Goal: Task Accomplishment & Management: Complete application form

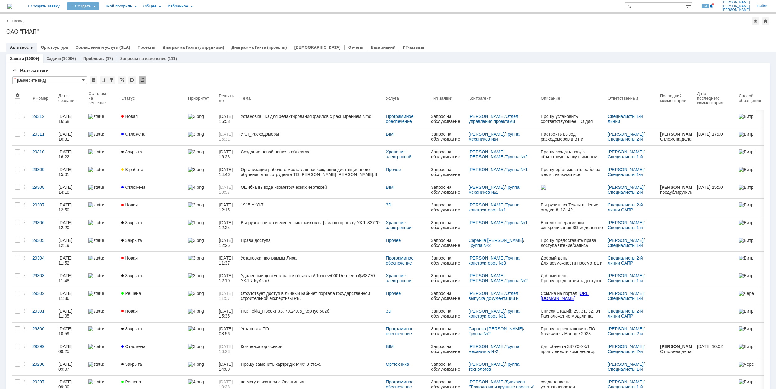
click at [99, 8] on div "Создать" at bounding box center [83, 5] width 32 height 7
click at [117, 43] on div "Заявка" at bounding box center [92, 39] width 50 height 10
click at [99, 6] on div "Создать" at bounding box center [83, 5] width 32 height 7
click at [116, 38] on link "Заявка" at bounding box center [91, 38] width 47 height 7
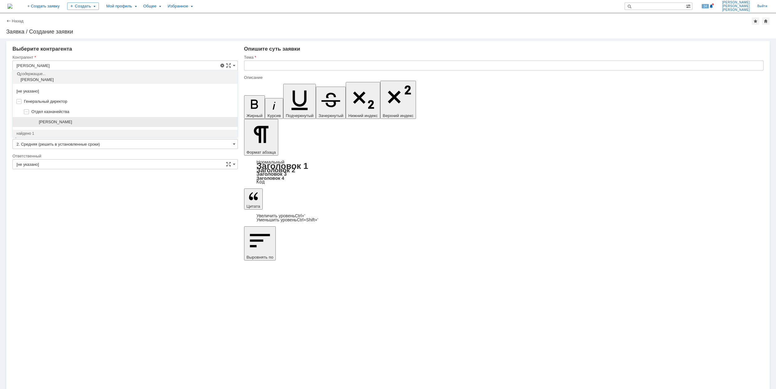
click at [102, 117] on div "[PERSON_NAME]" at bounding box center [125, 122] width 225 height 10
type input "[PERSON_NAME]"
type input "[GEOGRAPHIC_DATA]"
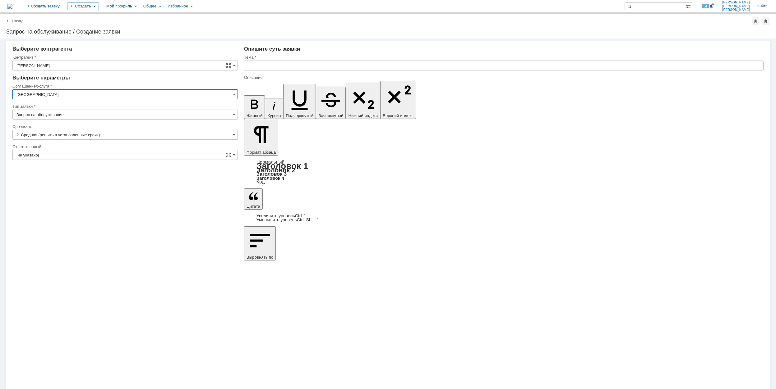
click at [121, 89] on input "[GEOGRAPHIC_DATA]" at bounding box center [124, 94] width 225 height 10
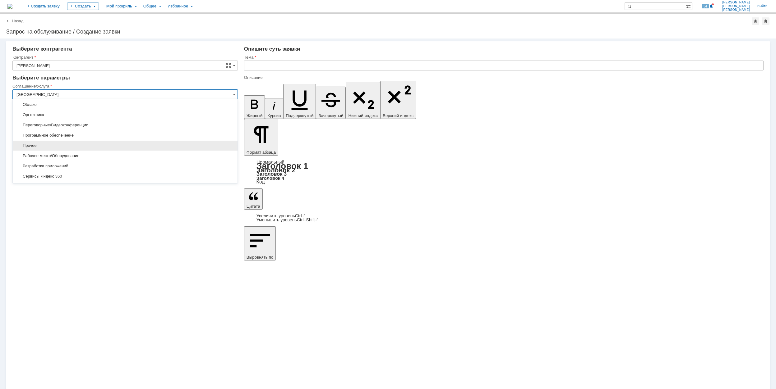
click at [67, 147] on span "Прочее" at bounding box center [124, 145] width 217 height 5
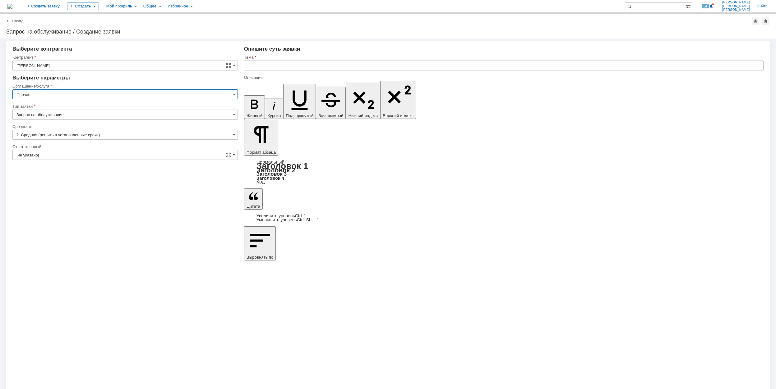
type input "Прочее"
click at [86, 153] on input "[не указано]" at bounding box center [124, 155] width 225 height 10
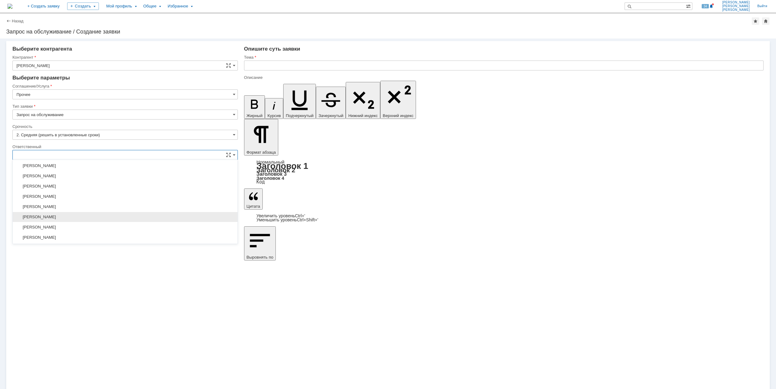
click at [119, 219] on span "[PERSON_NAME]" at bounding box center [124, 217] width 217 height 5
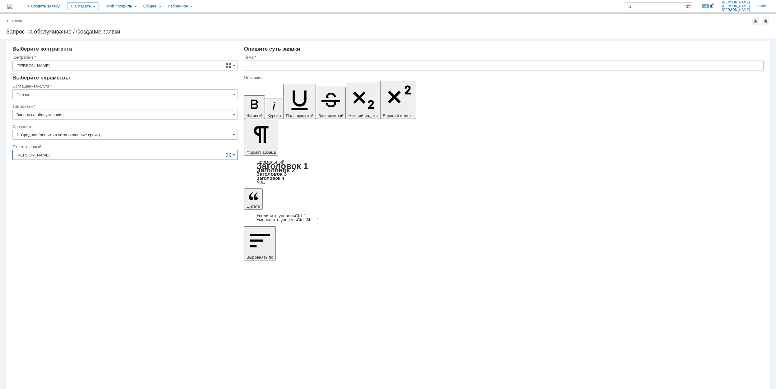
type input "[PERSON_NAME]"
click at [280, 65] on input "text" at bounding box center [503, 66] width 519 height 10
type input "Ц"
drag, startPoint x: 295, startPoint y: 65, endPoint x: 229, endPoint y: 64, distance: 65.9
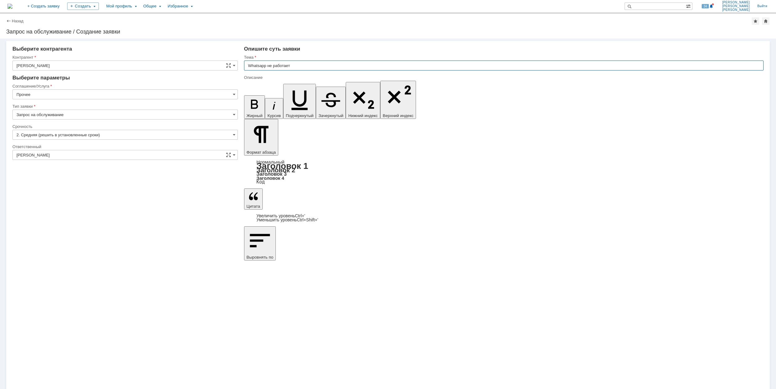
type input "Whatsapp не работает"
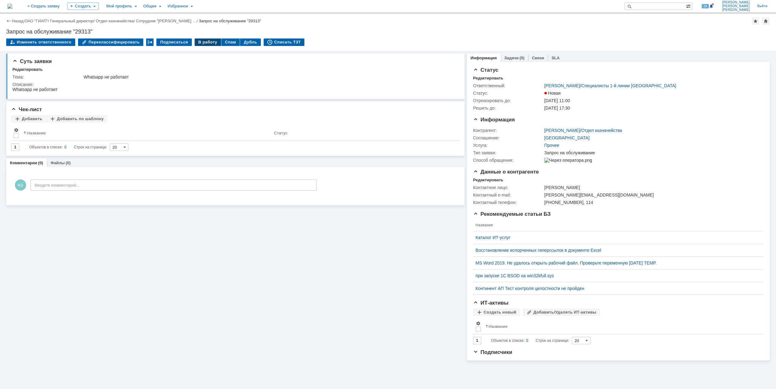
click at [196, 41] on div "В работу" at bounding box center [208, 42] width 26 height 7
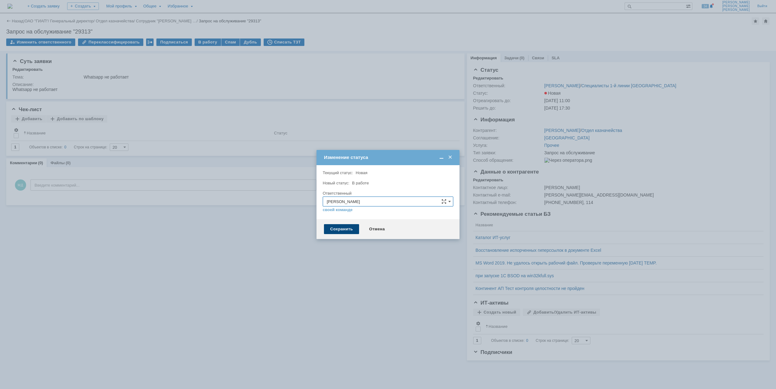
click at [347, 227] on div "Сохранить" at bounding box center [341, 229] width 35 height 10
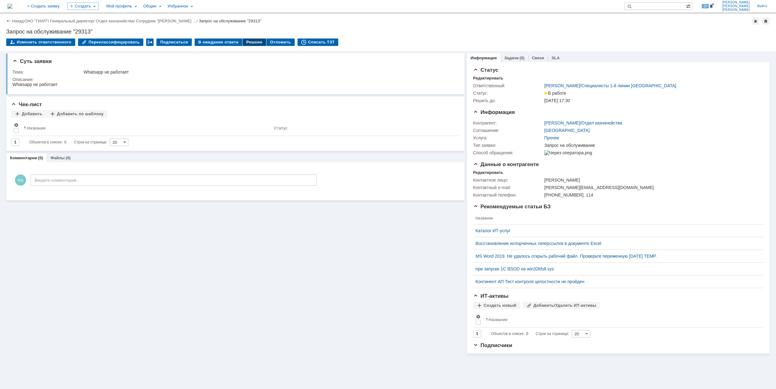
click at [249, 40] on div "Решено" at bounding box center [254, 42] width 24 height 7
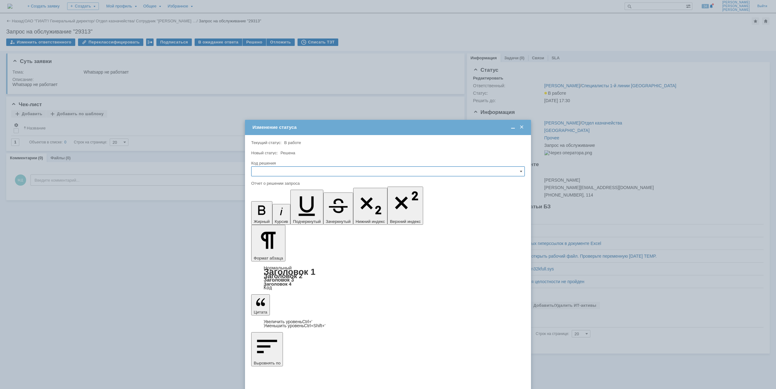
click at [343, 174] on input "text" at bounding box center [387, 172] width 273 height 10
drag, startPoint x: 304, startPoint y: 213, endPoint x: 40, endPoint y: 39, distance: 316.0
click at [304, 213] on span "Решено" at bounding box center [387, 213] width 265 height 5
type input "Решено"
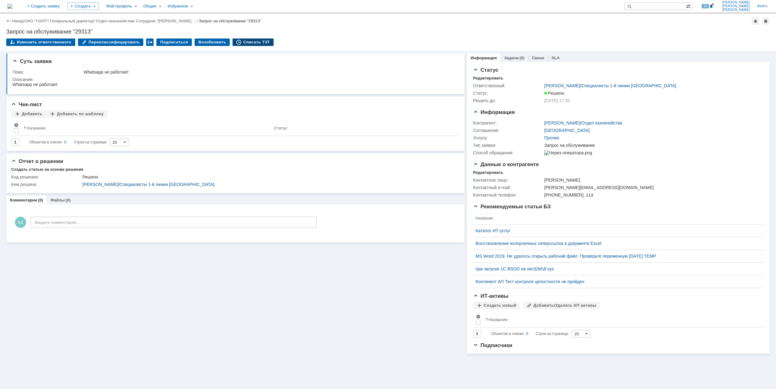
click at [237, 42] on div "Списать ТЗТ" at bounding box center [252, 42] width 41 height 7
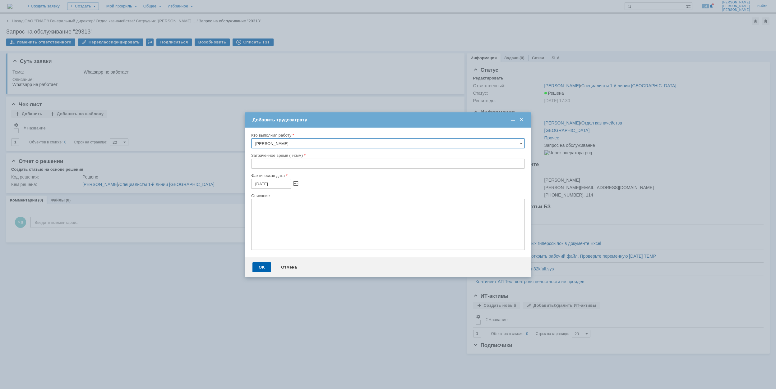
click at [255, 168] on input "text" at bounding box center [387, 164] width 273 height 10
type input "00:30"
click at [275, 264] on div "Отмена" at bounding box center [289, 268] width 28 height 10
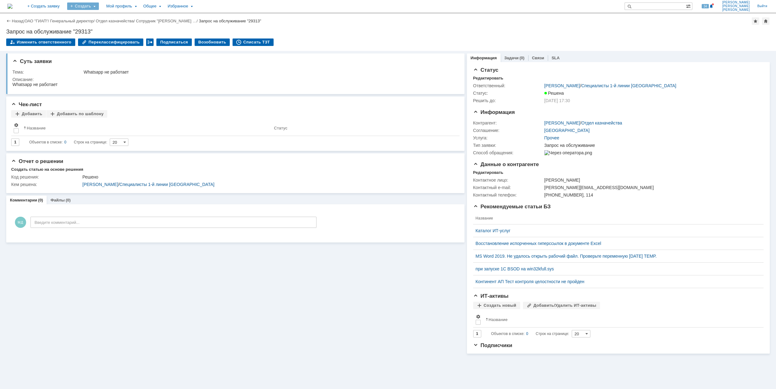
click at [99, 4] on div "Создать" at bounding box center [83, 5] width 32 height 7
click at [103, 35] on link "Заявка" at bounding box center [91, 38] width 47 height 7
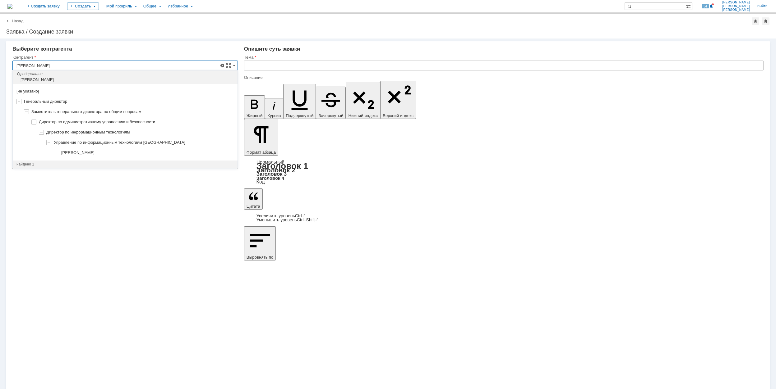
click at [94, 155] on span "[PERSON_NAME]" at bounding box center [77, 152] width 33 height 5
type input "[PERSON_NAME]"
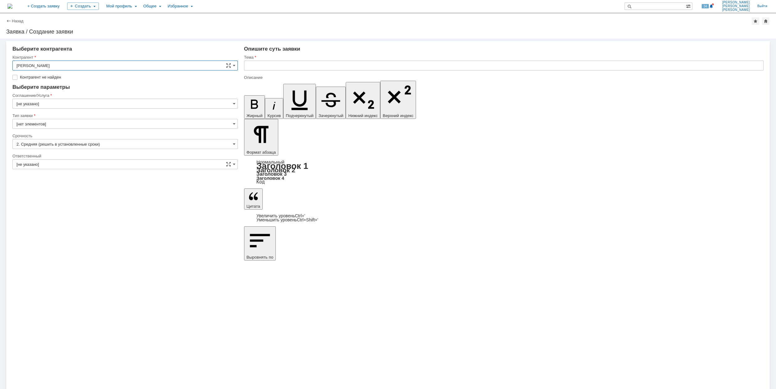
type input "[GEOGRAPHIC_DATA]"
click at [95, 96] on input "[GEOGRAPHIC_DATA]" at bounding box center [124, 94] width 225 height 10
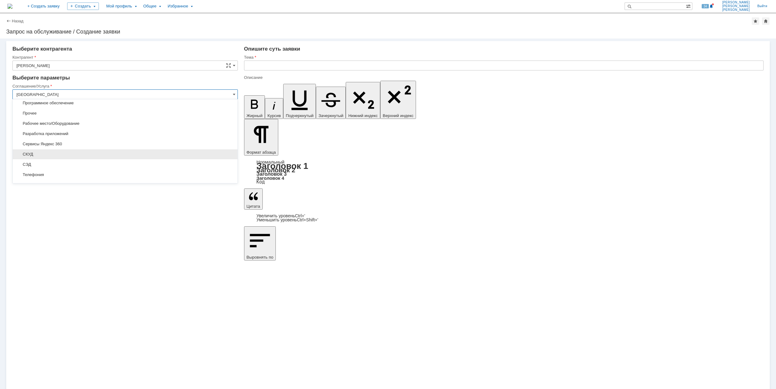
scroll to position [292, 0]
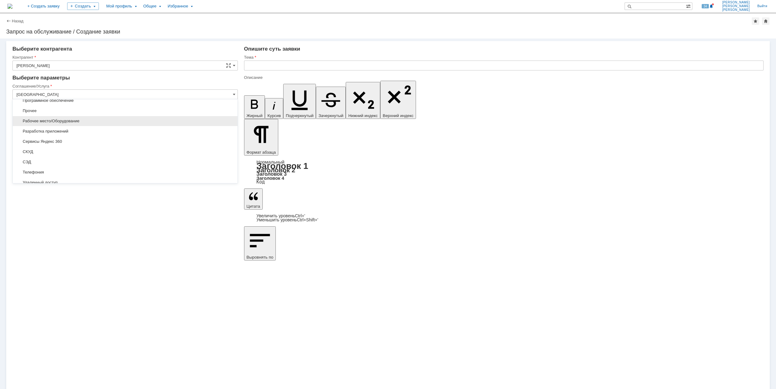
click at [89, 124] on span "Рабочее место/Оборудование" at bounding box center [124, 121] width 217 height 5
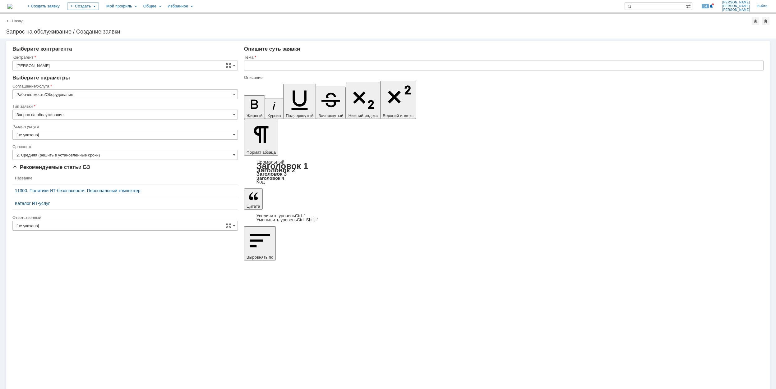
type input "Рабочее место/Оборудование"
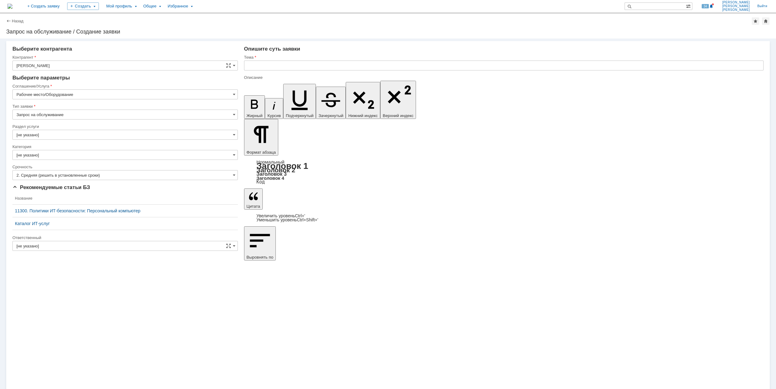
click at [57, 132] on input "[не указано]" at bounding box center [124, 135] width 225 height 10
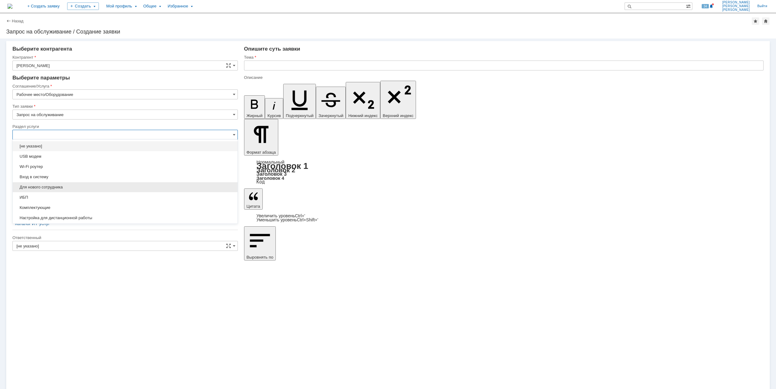
click at [100, 187] on span "Для нового сотрудника" at bounding box center [124, 187] width 217 height 5
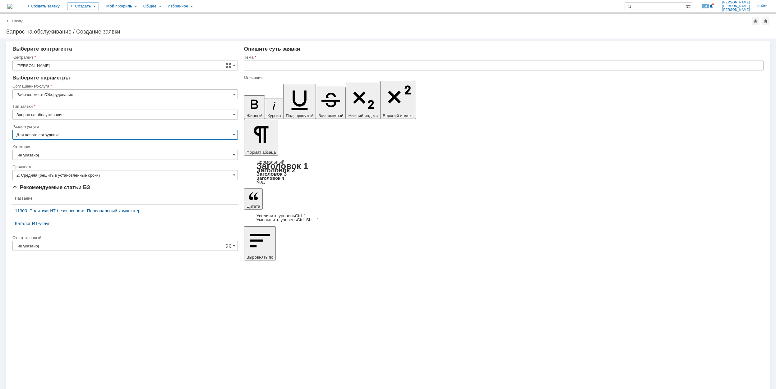
type input "Для нового сотрудника"
click at [71, 153] on input "[не указано]" at bounding box center [124, 155] width 225 height 10
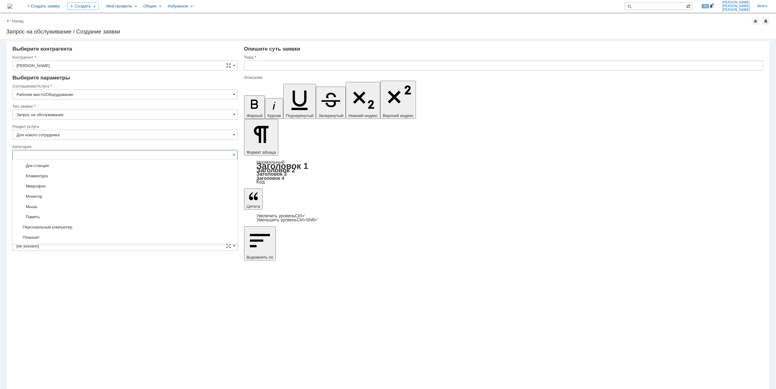
scroll to position [91, 0]
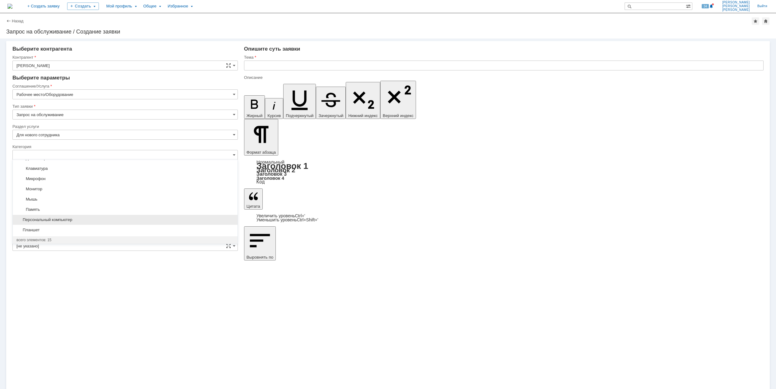
click at [91, 224] on div "Персональный компьютер" at bounding box center [125, 220] width 225 height 10
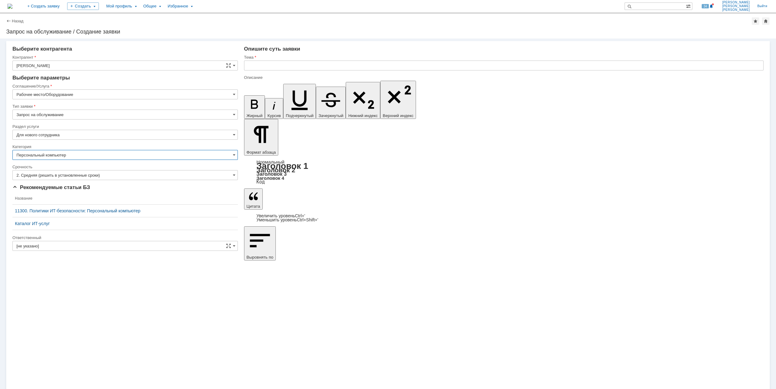
type input "Персональный компьютер"
click at [75, 247] on input "[не указано]" at bounding box center [124, 246] width 225 height 10
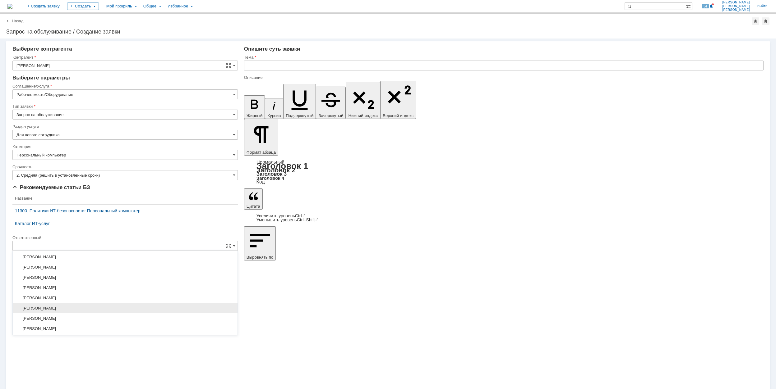
click at [131, 311] on span "[PERSON_NAME]" at bounding box center [124, 308] width 217 height 5
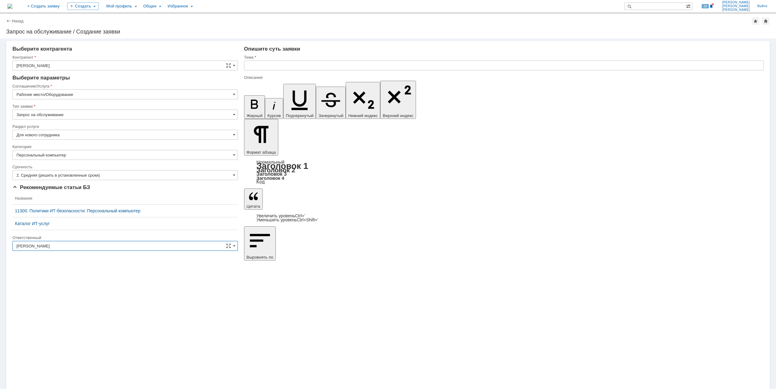
type input "[PERSON_NAME]"
click at [306, 64] on input "text" at bounding box center [503, 66] width 519 height 10
click at [395, 62] on input "Подготовка ноутбука/Рабочего места для нового сотрудника" at bounding box center [503, 66] width 519 height 10
drag, startPoint x: 394, startPoint y: 63, endPoint x: 216, endPoint y: 64, distance: 178.4
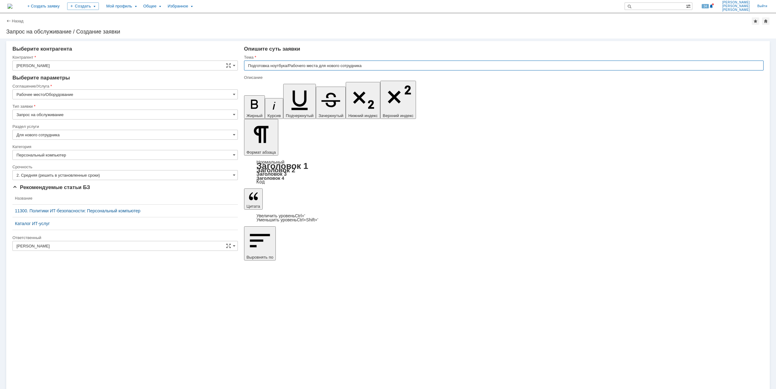
type input "Подготовка ноутбука/Рабочего места для нового сотрудника"
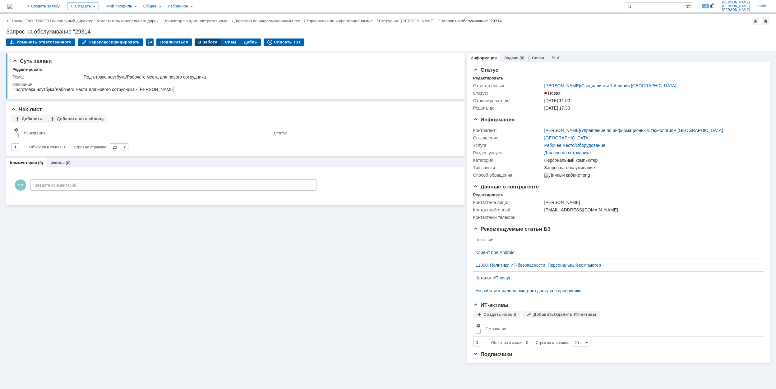
click at [195, 40] on div "В работу" at bounding box center [208, 42] width 26 height 7
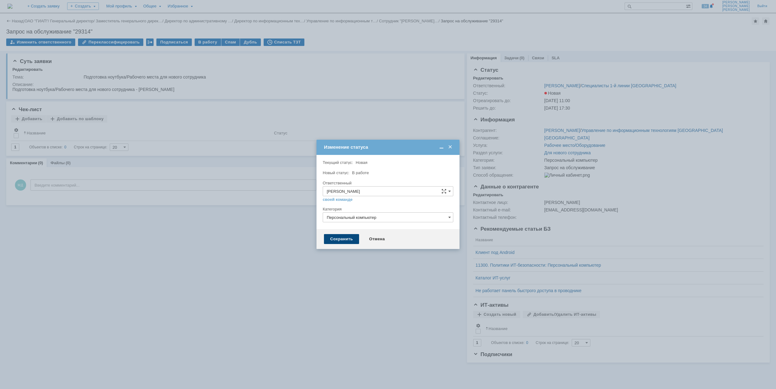
click at [345, 240] on div "Сохранить" at bounding box center [341, 239] width 35 height 10
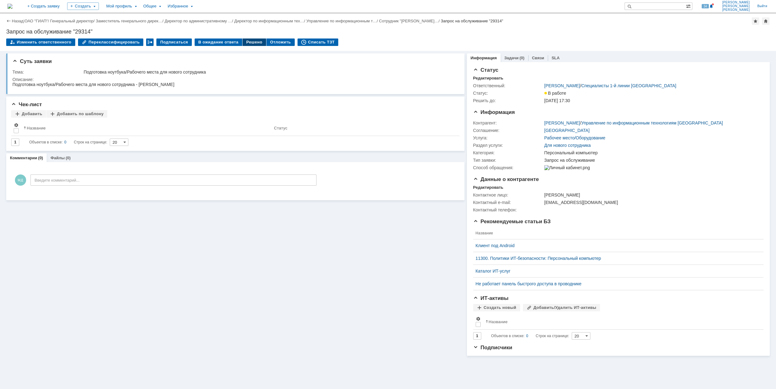
click at [250, 41] on div "Решено" at bounding box center [254, 42] width 24 height 7
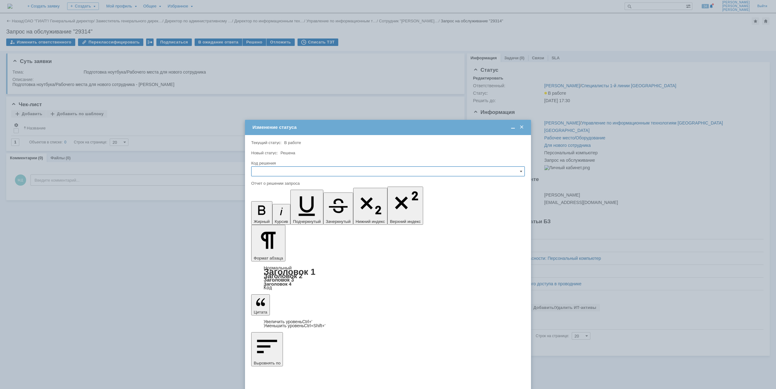
click at [323, 171] on input "text" at bounding box center [387, 172] width 273 height 10
click at [293, 211] on div "Решено" at bounding box center [387, 214] width 273 height 10
type input "Решено"
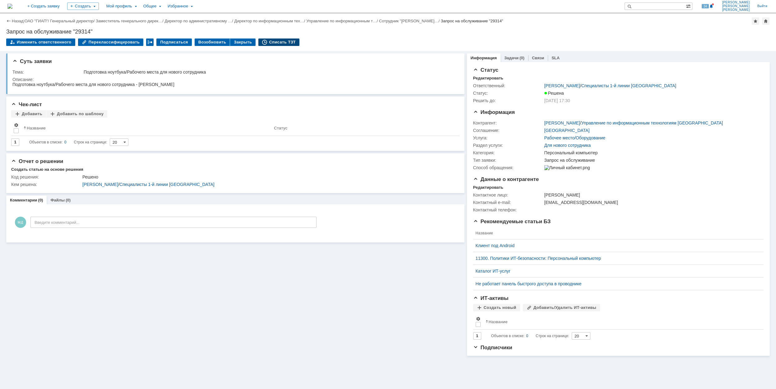
click at [263, 42] on div "Списать ТЗТ" at bounding box center [278, 42] width 41 height 7
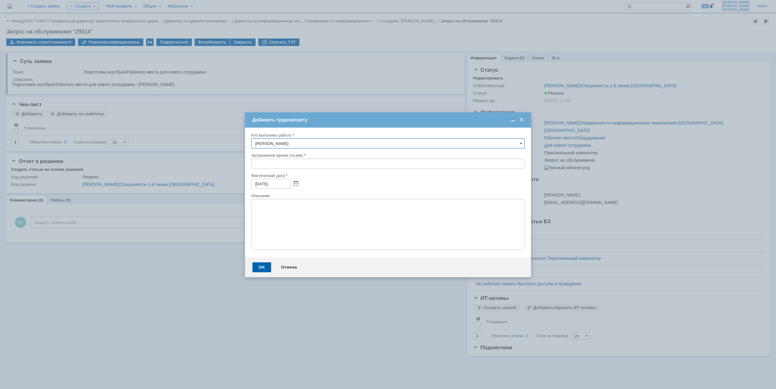
click at [251, 168] on input "text" at bounding box center [387, 164] width 273 height 10
type input "02:00"
click at [263, 264] on div "OK" at bounding box center [261, 268] width 19 height 10
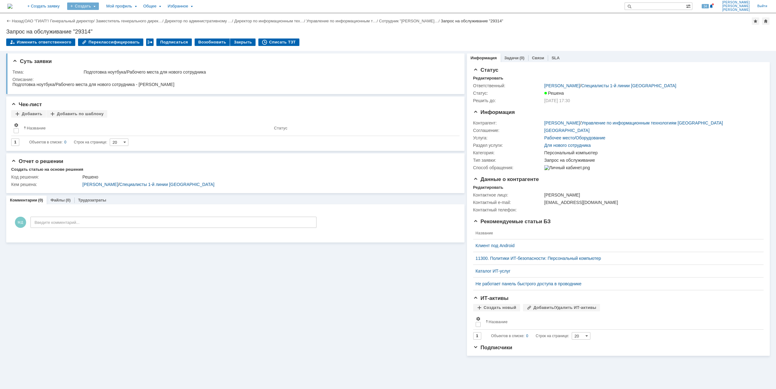
click at [99, 7] on div "Создать" at bounding box center [83, 5] width 32 height 7
click at [116, 35] on link "Заявка" at bounding box center [91, 38] width 47 height 7
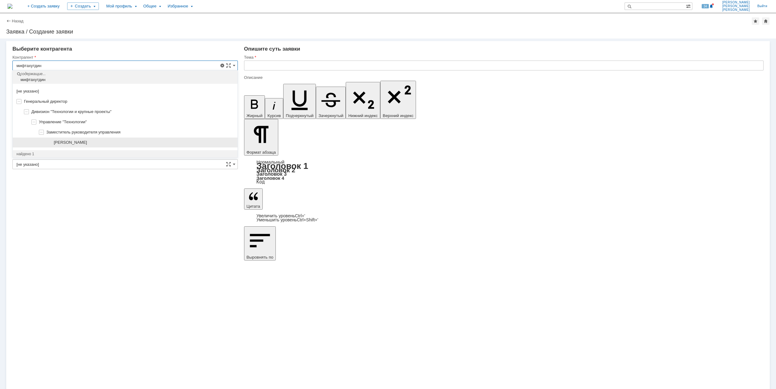
click at [101, 140] on div "[PERSON_NAME]" at bounding box center [125, 143] width 225 height 10
type input "[PERSON_NAME]"
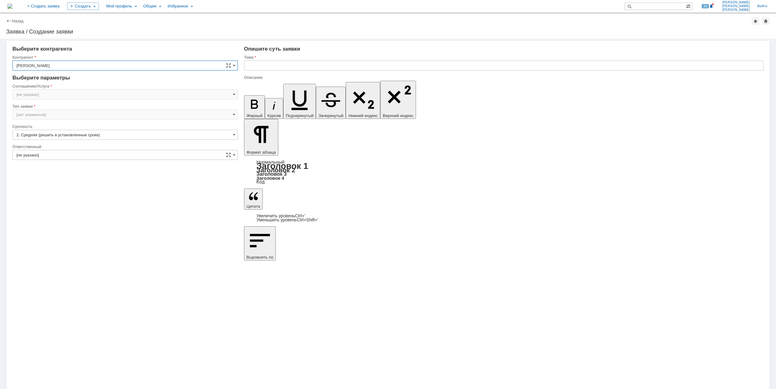
type input "[GEOGRAPHIC_DATA]"
click at [66, 92] on input "[GEOGRAPHIC_DATA]" at bounding box center [124, 94] width 225 height 10
click at [94, 138] on span "Программное обеспечение" at bounding box center [124, 135] width 217 height 5
type input "Программное обеспечение"
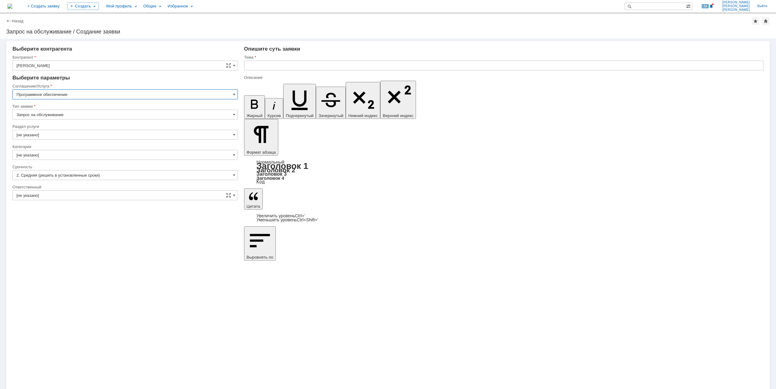
click at [79, 131] on input "[не указано]" at bounding box center [124, 135] width 225 height 10
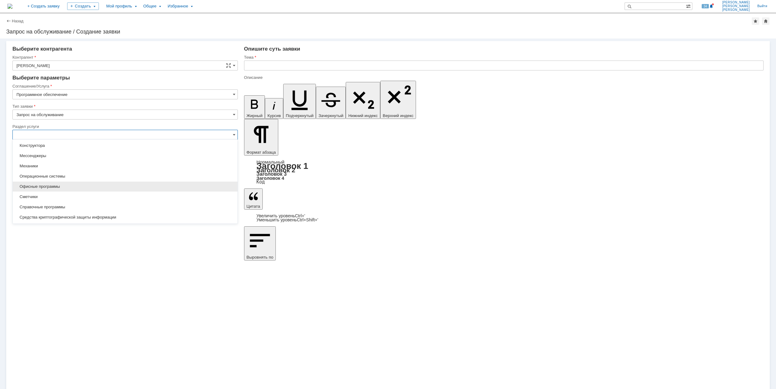
click at [118, 186] on span "Офисные программы" at bounding box center [124, 186] width 217 height 5
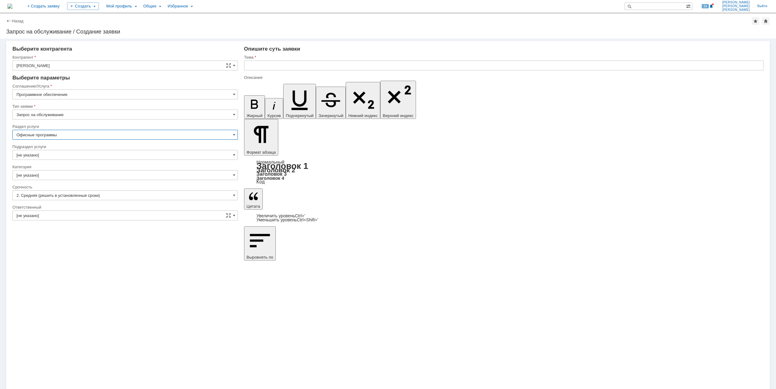
type input "Офисные программы"
click at [113, 158] on input "[не указано]" at bounding box center [124, 155] width 225 height 10
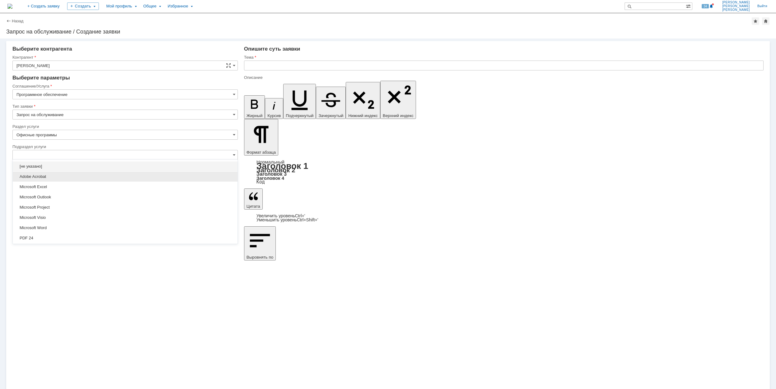
click at [150, 177] on span "Adobe Acrobat" at bounding box center [124, 176] width 217 height 5
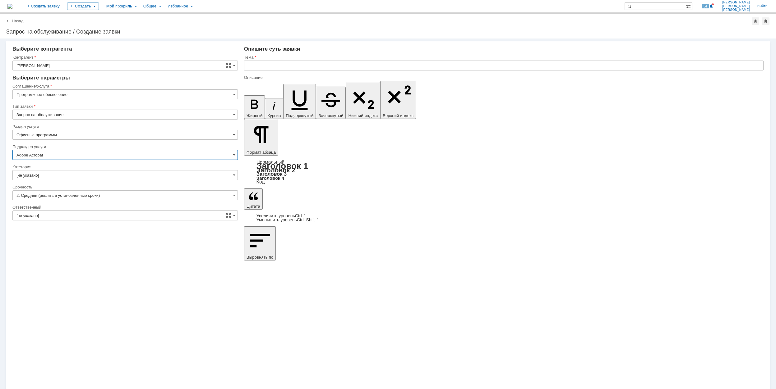
type input "Adobe Acrobat"
click at [70, 173] on input "[не указано]" at bounding box center [124, 175] width 225 height 10
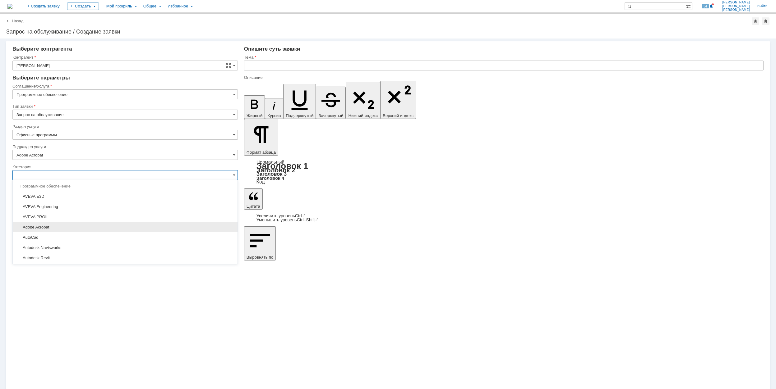
click at [60, 227] on span "Adobe Acrobat" at bounding box center [124, 227] width 217 height 5
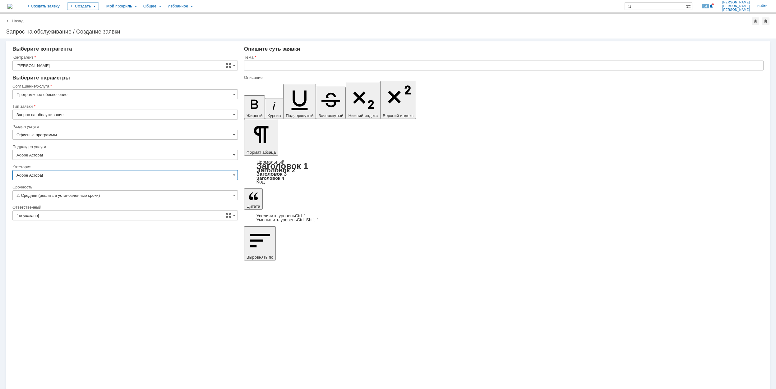
type input "Adobe Acrobat"
click at [65, 216] on input "[не указано]" at bounding box center [124, 216] width 225 height 10
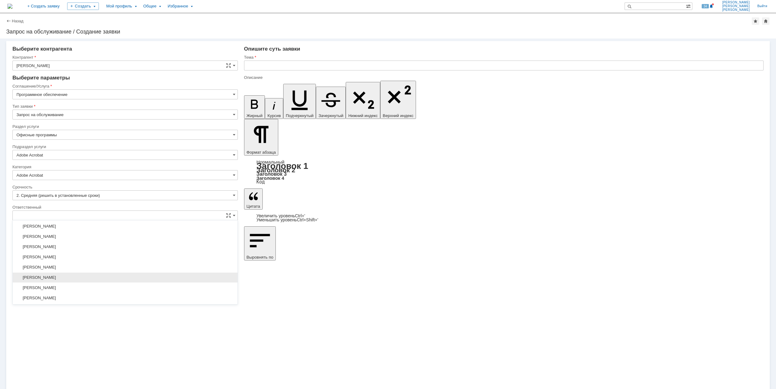
click at [70, 283] on div "[PERSON_NAME]" at bounding box center [125, 278] width 225 height 10
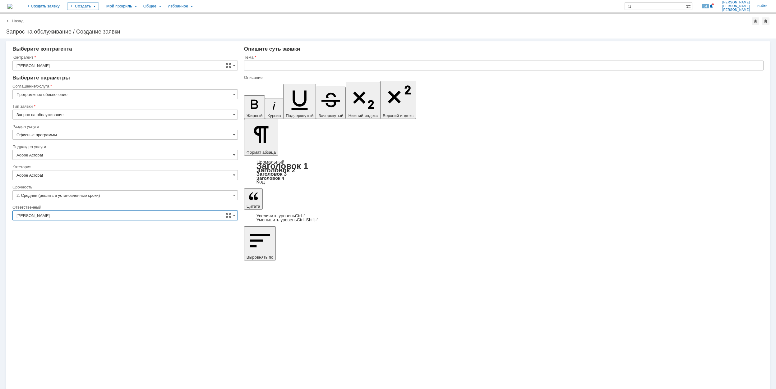
type input "[PERSON_NAME]"
click at [319, 66] on input "text" at bounding box center [503, 66] width 519 height 10
type input "Ф"
drag, startPoint x: 305, startPoint y: 64, endPoint x: 249, endPoint y: 68, distance: 55.8
click at [249, 68] on input "AcrobatPro" at bounding box center [503, 66] width 519 height 10
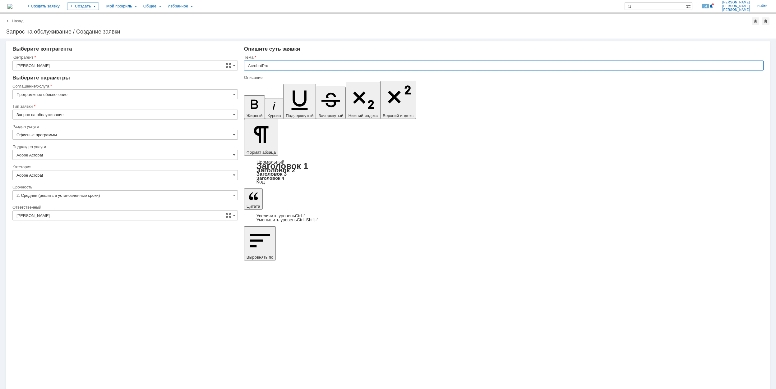
type input "AcrobatPro"
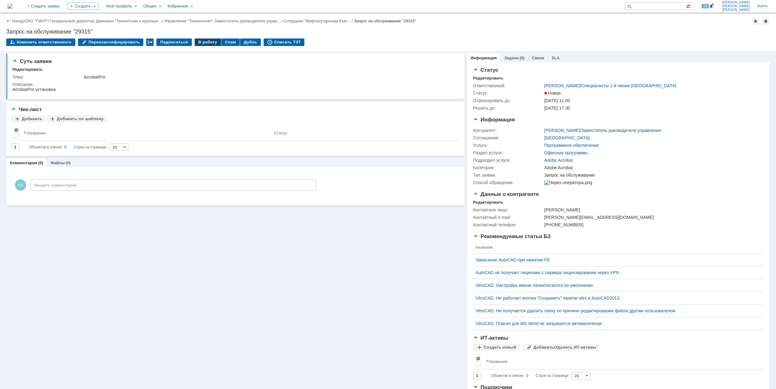
click at [208, 43] on div "В работу" at bounding box center [208, 42] width 26 height 7
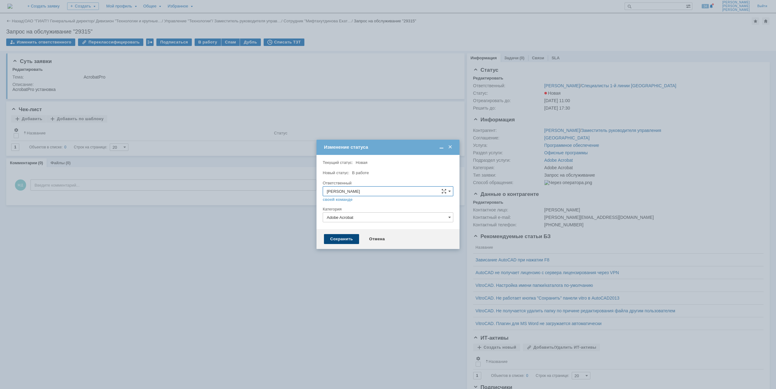
click at [347, 242] on div "Сохранить" at bounding box center [341, 239] width 35 height 10
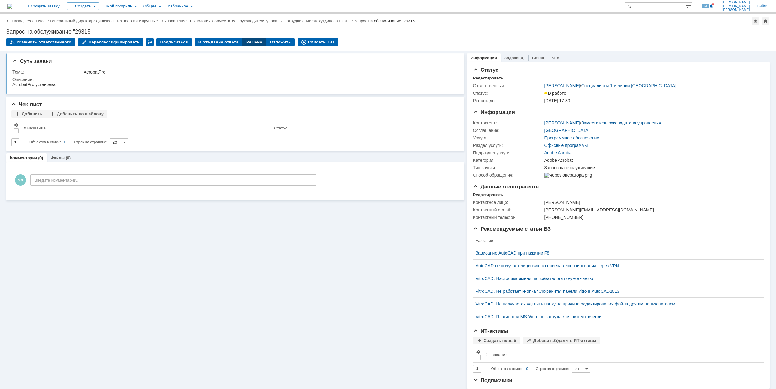
click at [246, 40] on div "Решено" at bounding box center [254, 42] width 24 height 7
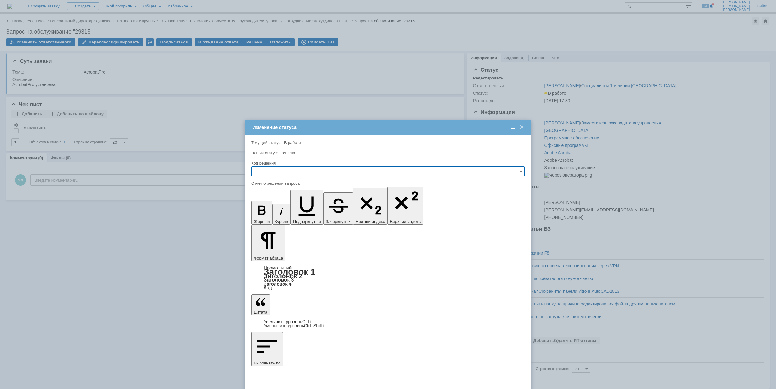
click at [306, 169] on input "text" at bounding box center [387, 172] width 273 height 10
click at [305, 215] on span "Решено" at bounding box center [387, 213] width 265 height 5
type input "Решено"
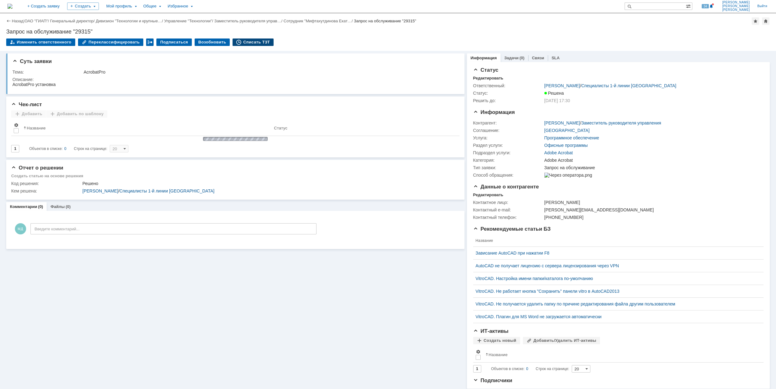
click at [232, 39] on div "Списать ТЗТ" at bounding box center [252, 42] width 41 height 7
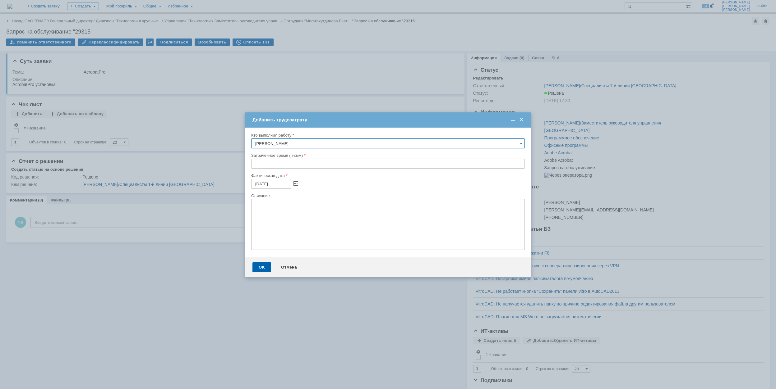
click at [251, 167] on input "text" at bounding box center [387, 164] width 273 height 10
type input "00:30"
click at [257, 266] on div "OK" at bounding box center [261, 268] width 19 height 10
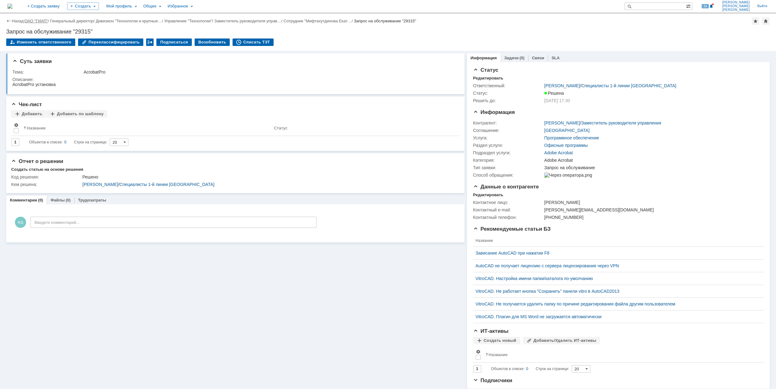
click at [42, 20] on link "ОАО "ГИАП"" at bounding box center [36, 21] width 23 height 5
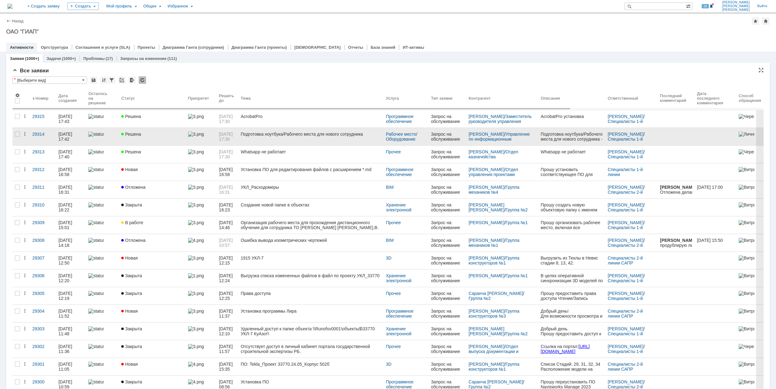
click at [156, 137] on link "Решена" at bounding box center [152, 136] width 66 height 17
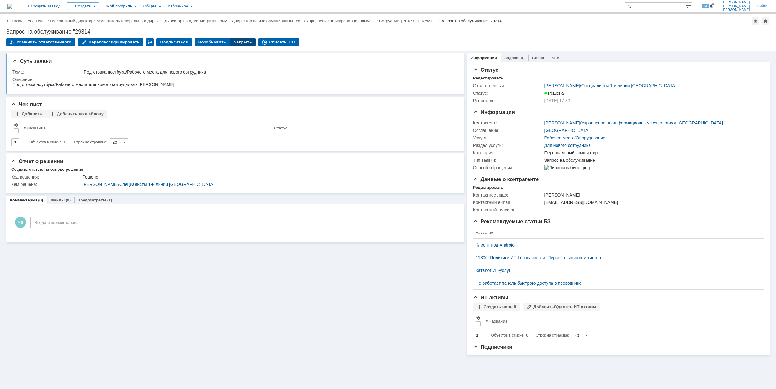
click at [237, 42] on div "Закрыть" at bounding box center [242, 42] width 25 height 7
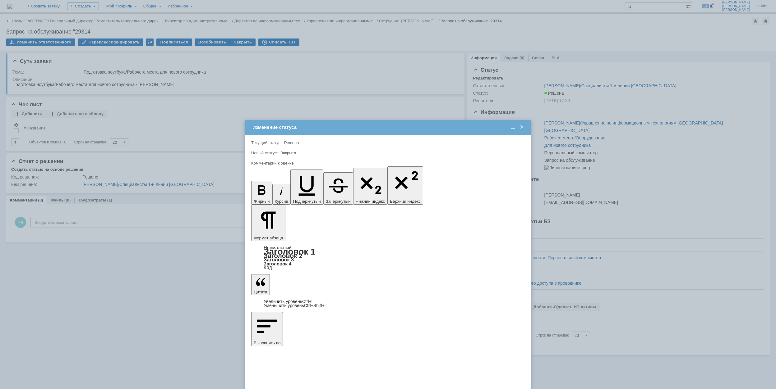
click at [309, 298] on div "5 - Отлично" at bounding box center [387, 301] width 273 height 10
type input "5 - Отлично"
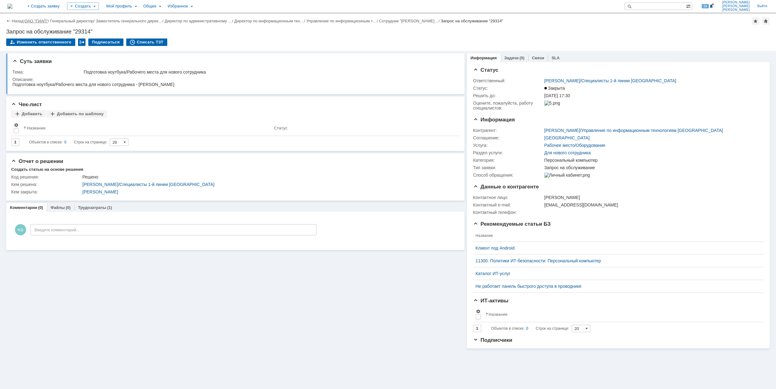
drag, startPoint x: 35, startPoint y: 18, endPoint x: 45, endPoint y: 20, distance: 9.6
click at [35, 19] on div "Назад | ОАО "ГИАП" / Генеральный директор / Заместитель генерального дирек… / Д…" at bounding box center [387, 20] width 763 height 7
click at [45, 20] on link "ОАО "ГИАП"" at bounding box center [36, 21] width 23 height 5
